Goal: Task Accomplishment & Management: Use online tool/utility

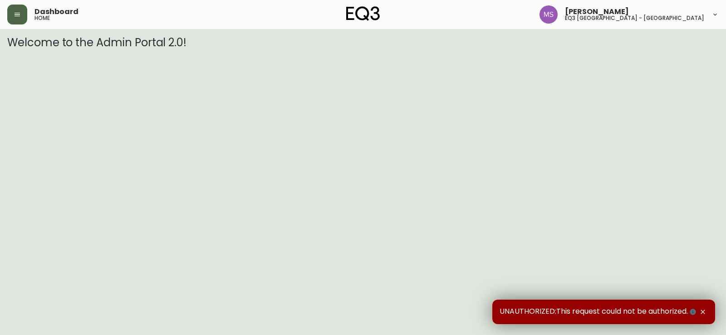
click at [24, 16] on button "button" at bounding box center [17, 15] width 20 height 20
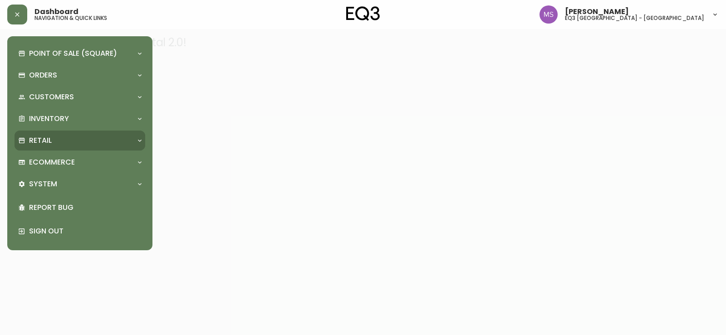
click at [51, 137] on p "Retail" at bounding box center [40, 141] width 23 height 10
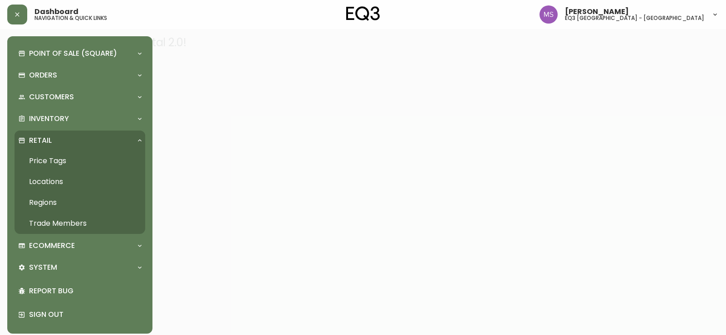
click at [49, 159] on link "Price Tags" at bounding box center [80, 161] width 131 height 21
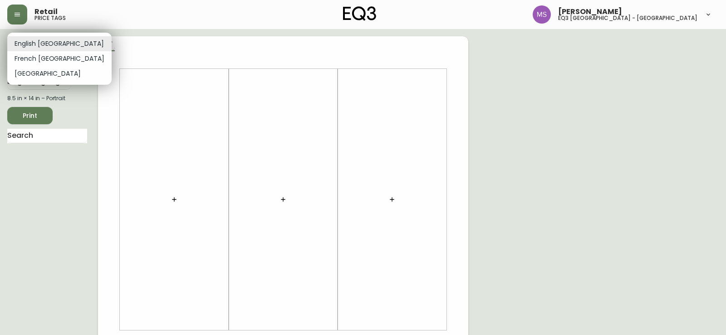
click at [38, 44] on body "Retail price tags [PERSON_NAME] eq3 [GEOGRAPHIC_DATA] - st laurent English [GEO…" at bounding box center [363, 323] width 726 height 646
click at [39, 55] on li "French [GEOGRAPHIC_DATA]" at bounding box center [59, 58] width 104 height 15
type input "fr_CA"
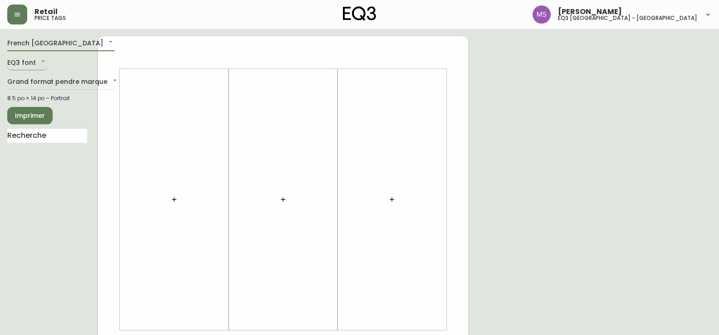
click at [30, 62] on body "Retail price tags [PERSON_NAME] eq3 [GEOGRAPHIC_DATA] - [GEOGRAPHIC_DATA][PERSO…" at bounding box center [359, 323] width 719 height 646
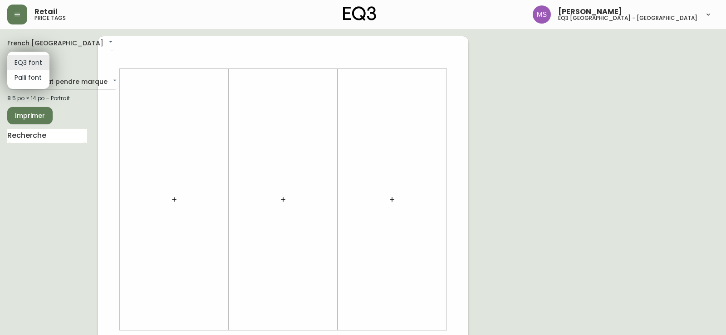
click at [32, 60] on li "EQ3 font" at bounding box center [28, 62] width 42 height 15
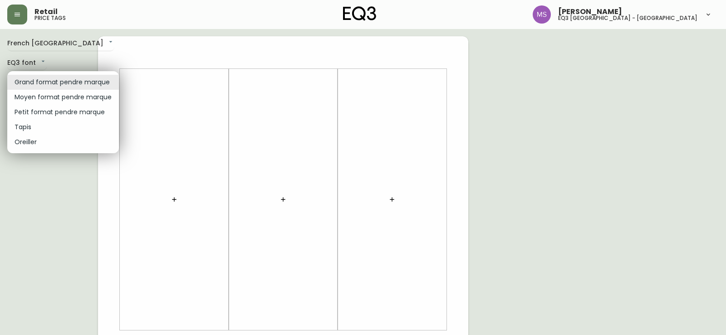
click at [44, 82] on body "Retail price tags [PERSON_NAME] eq3 [GEOGRAPHIC_DATA] - [GEOGRAPHIC_DATA][PERSO…" at bounding box center [363, 323] width 726 height 646
click at [44, 78] on li "Grand format pendre marque" at bounding box center [63, 82] width 112 height 15
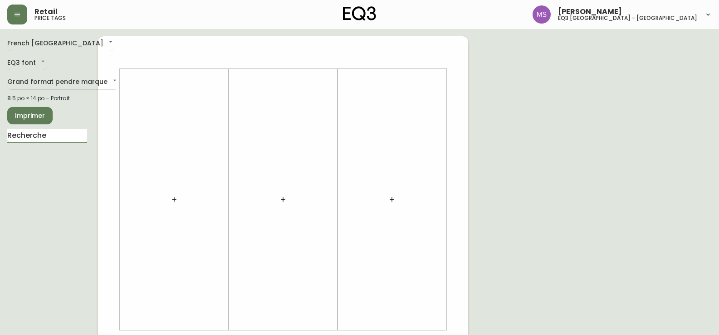
click at [28, 135] on input "text" at bounding box center [47, 136] width 80 height 15
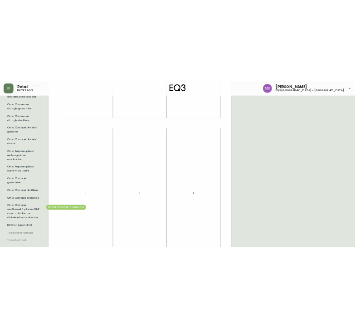
scroll to position [408, 0]
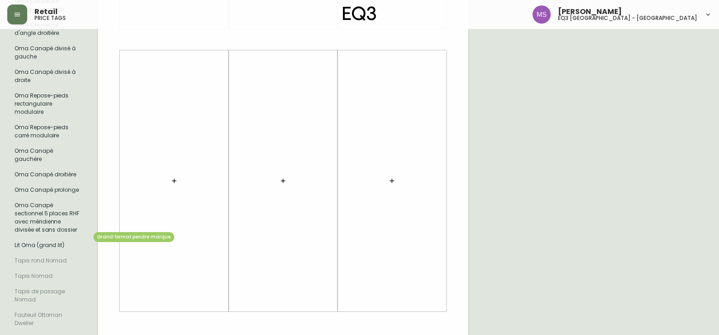
type input "OMA"
click at [45, 240] on li "Lit Oma (grand lit)" at bounding box center [47, 245] width 80 height 15
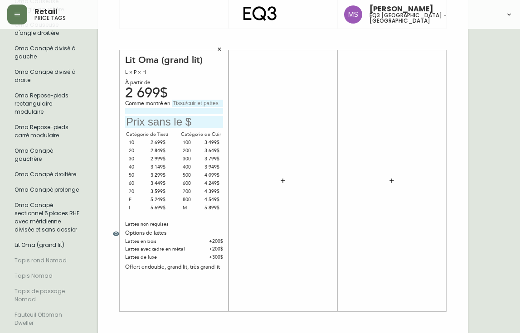
click at [179, 100] on input "text" at bounding box center [197, 103] width 51 height 7
type input "CEDAR"
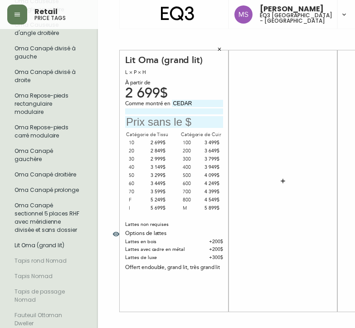
click at [219, 48] on icon "button" at bounding box center [219, 49] width 3 height 3
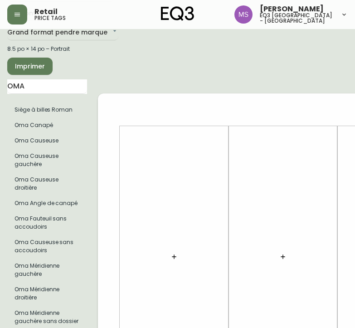
scroll to position [0, 0]
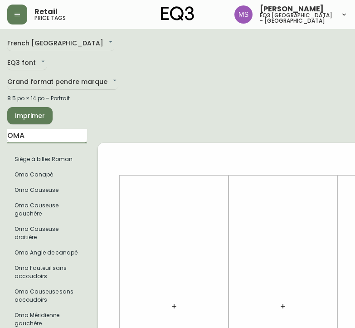
click at [36, 131] on input "OMA" at bounding box center [47, 136] width 80 height 15
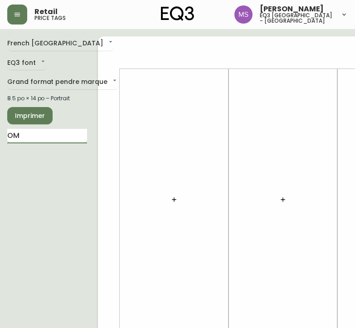
type input "OMA"
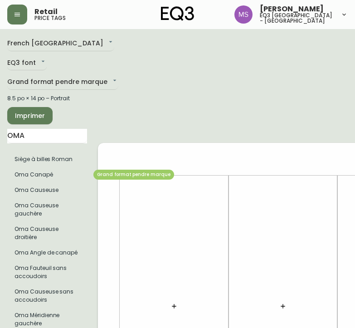
click at [43, 179] on li "Oma Canapé" at bounding box center [47, 174] width 80 height 15
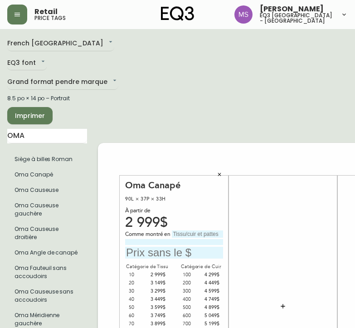
click at [179, 230] on input "text" at bounding box center [197, 233] width 51 height 7
type input "CATRIN-PEPPERCORN"
click at [204, 197] on div "90L × 37P × 33H" at bounding box center [174, 199] width 98 height 8
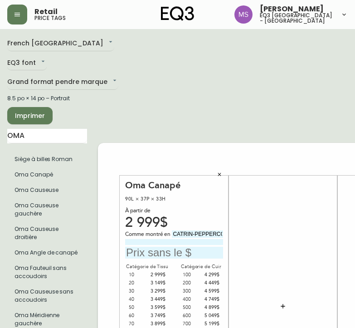
click at [209, 230] on input "CATRIN-PEPPERCORN" at bounding box center [197, 233] width 51 height 7
click at [196, 231] on input "CATRIN-PEPPERCORN" at bounding box center [197, 233] width 51 height 7
click at [131, 239] on input at bounding box center [174, 242] width 98 height 6
click at [157, 239] on input at bounding box center [174, 242] width 98 height 6
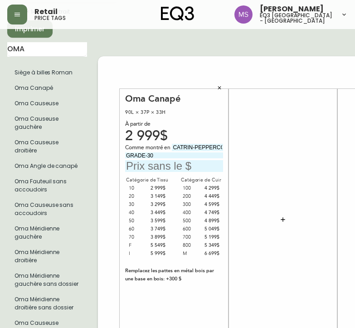
scroll to position [91, 0]
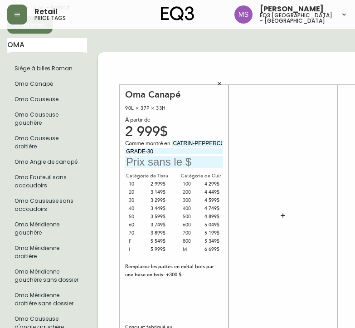
type input "GRADE-30"
drag, startPoint x: 173, startPoint y: 138, endPoint x: 227, endPoint y: 142, distance: 54.1
click at [227, 142] on div "Oma Canapé 90L × 37P × 33H À partir de 2 999$ Comme montré en CATRIN-PEPPERCORN…" at bounding box center [174, 215] width 109 height 261
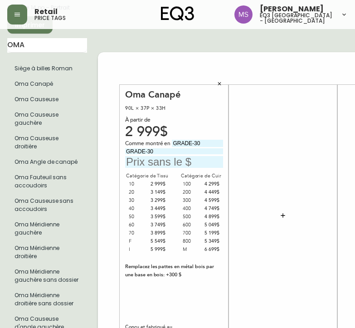
type input "GRADE-30"
click at [165, 148] on input "GRADE-30" at bounding box center [174, 151] width 98 height 6
type input "G"
type input "CATRIN-PEPPERCORN"
click at [141, 162] on input "text" at bounding box center [174, 162] width 98 height 12
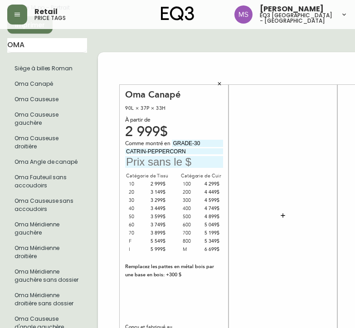
click at [128, 158] on input "text" at bounding box center [174, 162] width 98 height 12
type input "3299$"
click at [185, 296] on div "Oma Canapé 90L × 37P × 33H À partir de 2 999$ Comme montré en GRADE-30 CATRIN-P…" at bounding box center [174, 215] width 98 height 253
click at [29, 48] on input "OMA" at bounding box center [47, 45] width 80 height 15
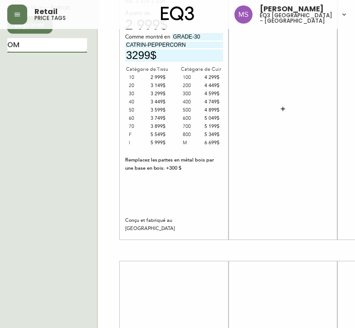
type input "O"
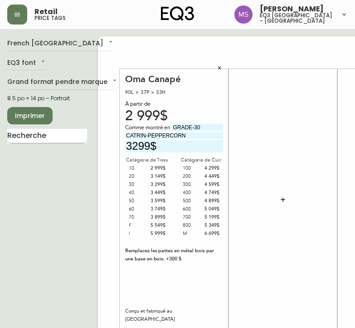
click at [49, 137] on input "text" at bounding box center [47, 136] width 80 height 15
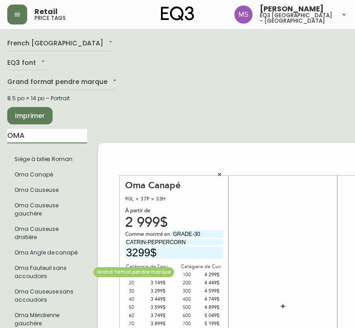
type input "OMA"
click at [43, 272] on li "Oma Fauteuil sans accoudoirs" at bounding box center [47, 272] width 80 height 24
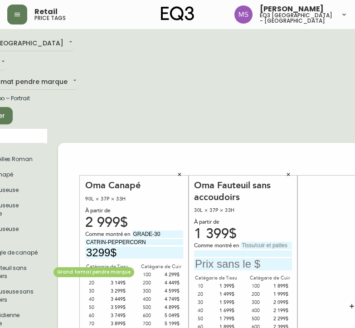
scroll to position [0, 43]
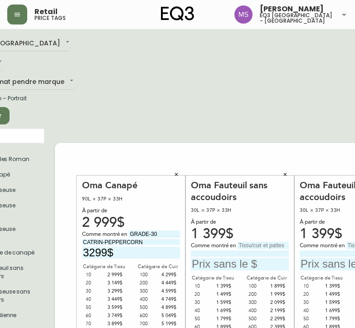
click at [245, 242] on input "text" at bounding box center [263, 245] width 51 height 7
type input "PALOMA-PINK"
click at [201, 250] on input at bounding box center [240, 253] width 98 height 6
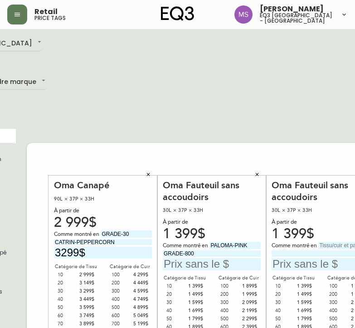
scroll to position [0, 73]
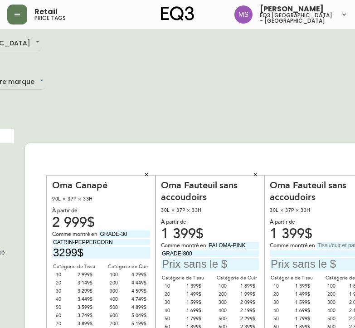
type input "GRADE-800"
click at [329, 242] on input "text" at bounding box center [342, 245] width 51 height 7
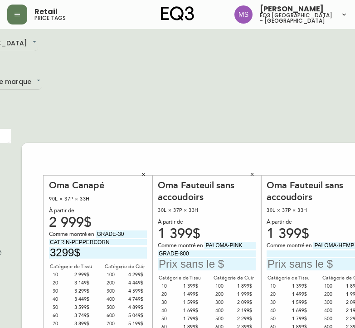
type input "PALOMA-HEMP"
click at [273, 251] on input at bounding box center [316, 253] width 98 height 6
type input "GRADE-800"
click at [166, 261] on input "text" at bounding box center [207, 264] width 98 height 12
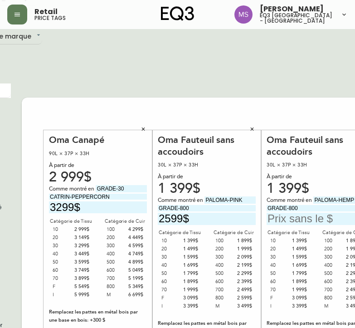
type input "2599$"
click at [279, 215] on input "text" at bounding box center [316, 219] width 98 height 12
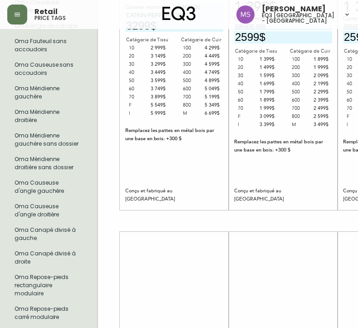
scroll to position [227, 5]
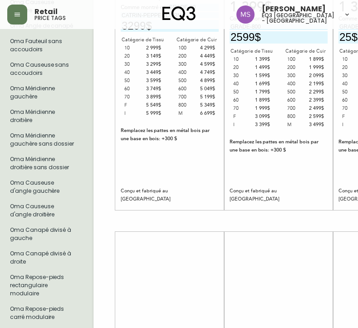
type input "2$"
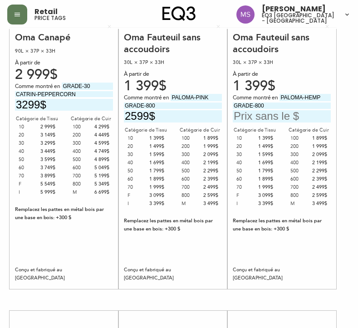
scroll to position [136, 110]
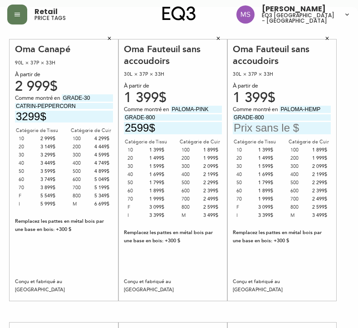
click at [248, 123] on input "text" at bounding box center [282, 128] width 98 height 12
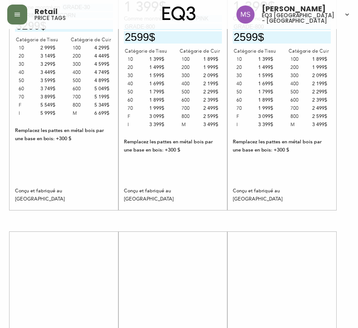
type input "2599$"
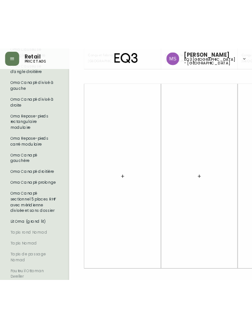
scroll to position [404, 0]
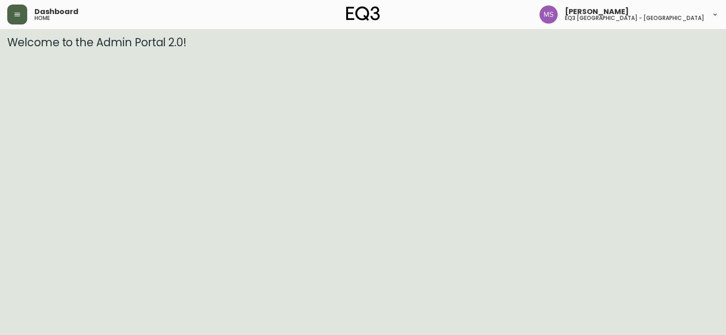
click at [15, 14] on icon "button" at bounding box center [17, 14] width 7 height 7
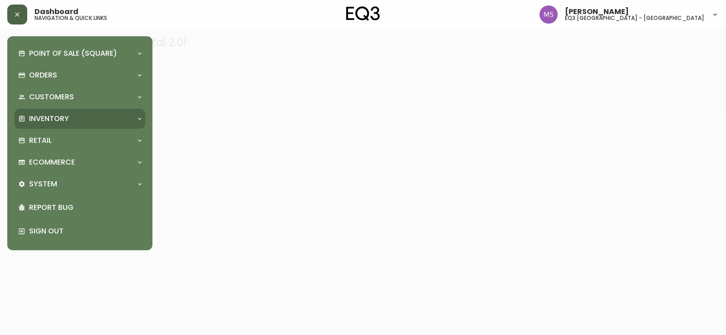
click at [60, 117] on p "Inventory" at bounding box center [49, 119] width 40 height 10
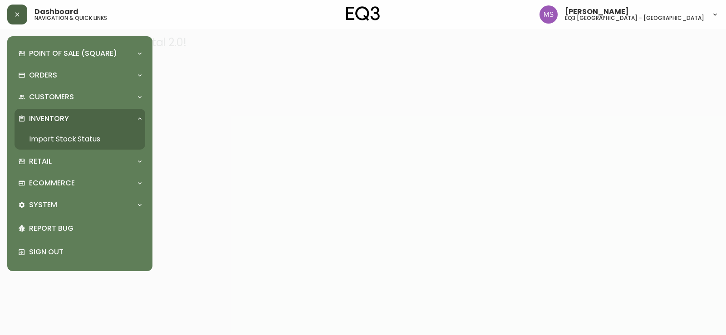
click at [65, 137] on link "Import Stock Status" at bounding box center [80, 139] width 131 height 21
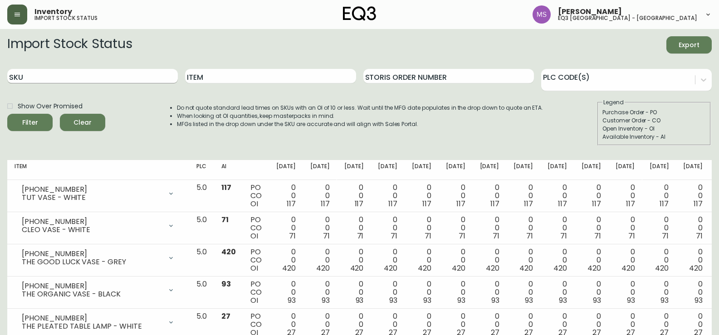
click at [106, 73] on input "SKU" at bounding box center [92, 76] width 170 height 15
click at [7, 114] on button "Filter" at bounding box center [29, 122] width 45 height 17
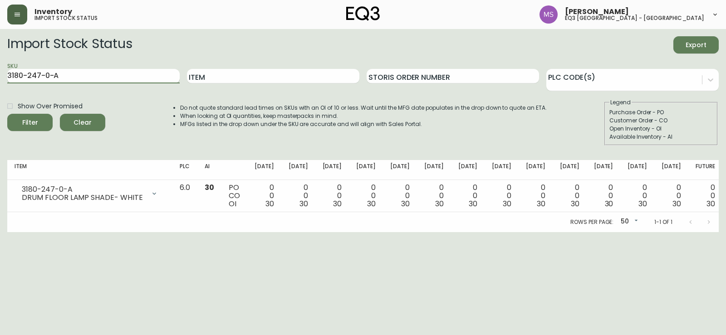
click at [86, 72] on input "3180-247-0-A" at bounding box center [93, 76] width 172 height 15
type input "3180-247-0-B"
click at [7, 114] on button "Filter" at bounding box center [29, 122] width 45 height 17
drag, startPoint x: 55, startPoint y: 76, endPoint x: 0, endPoint y: 71, distance: 55.5
click at [0, 71] on main "Import Stock Status Export SKU 3180-247-0-B Item Storis Order Number PLC Code(s…" at bounding box center [363, 130] width 726 height 203
